Goal: Transaction & Acquisition: Purchase product/service

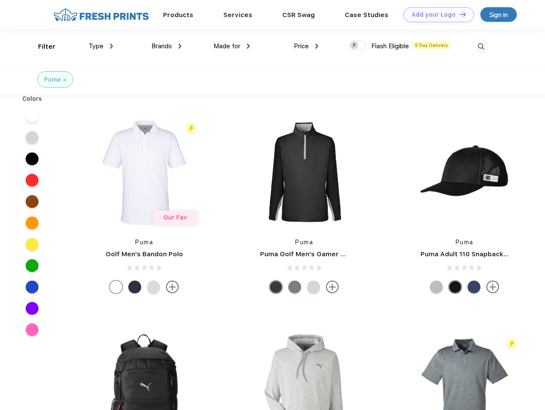
click at [435, 15] on link "Add your Logo Design Tool" at bounding box center [438, 14] width 71 height 15
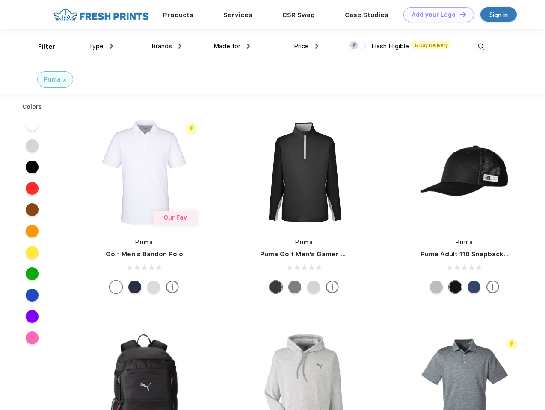
click at [0, 0] on div "Design Tool" at bounding box center [0, 0] width 0 height 0
click at [459, 14] on link "Add your Logo Design Tool" at bounding box center [438, 14] width 71 height 15
click at [41, 47] on div "Filter" at bounding box center [47, 47] width 18 height 10
click at [101, 46] on span "Type" at bounding box center [95, 46] width 15 height 8
click at [166, 46] on span "Brands" at bounding box center [161, 46] width 21 height 8
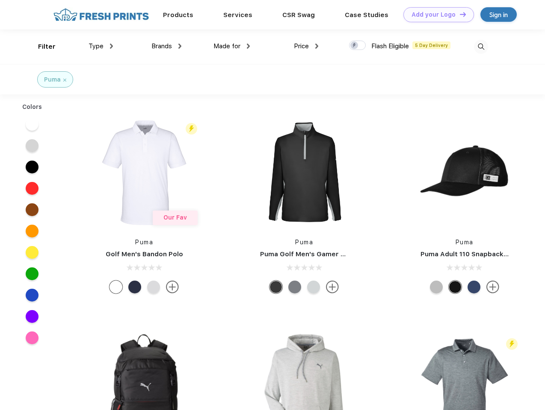
click at [232, 46] on span "Made for" at bounding box center [226, 46] width 27 height 8
click at [306, 46] on span "Price" at bounding box center [301, 46] width 15 height 8
click at [357, 46] on div at bounding box center [357, 45] width 17 height 9
click at [354, 46] on input "checkbox" at bounding box center [352, 43] width 6 height 6
click at [480, 47] on img at bounding box center [481, 47] width 14 height 14
